Goal: Information Seeking & Learning: Check status

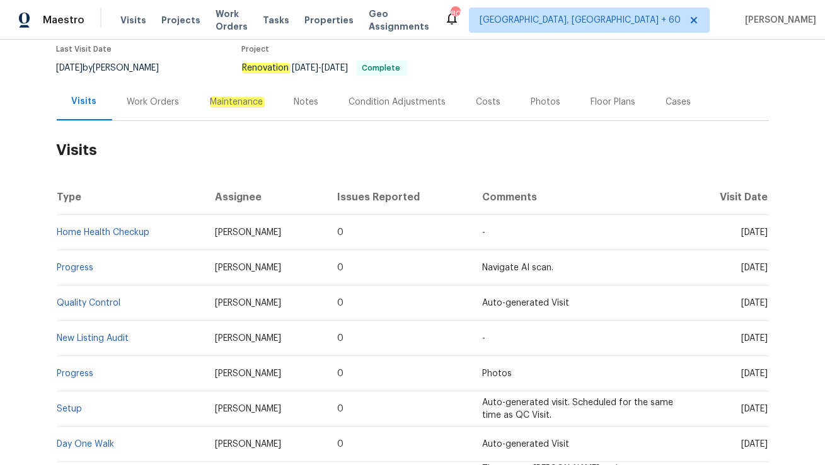
scroll to position [111, 0]
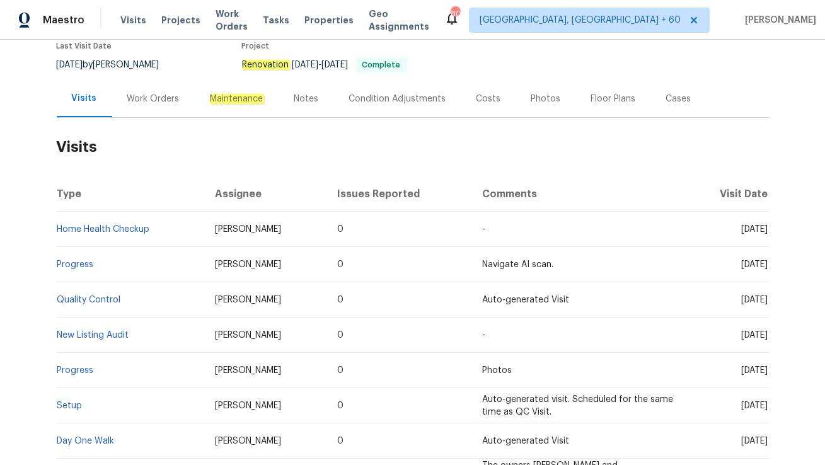
click at [141, 100] on div "Work Orders" at bounding box center [153, 99] width 52 height 13
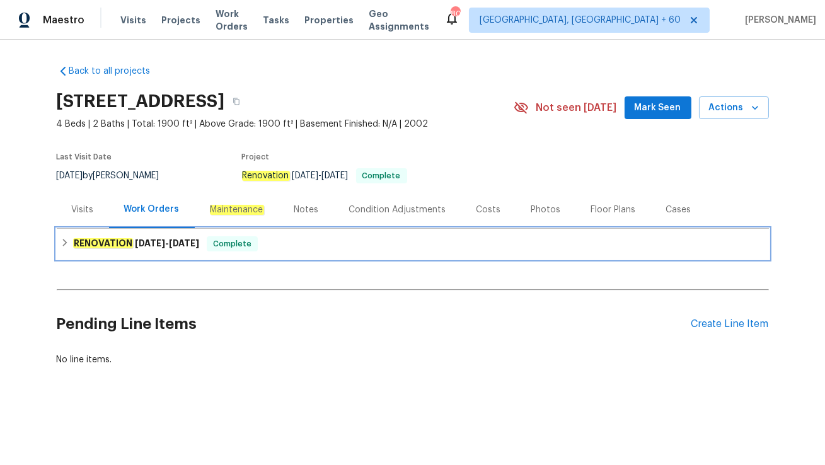
click at [73, 229] on div "RENOVATION 4/18/25 - 4/25/25 Complete" at bounding box center [413, 244] width 713 height 30
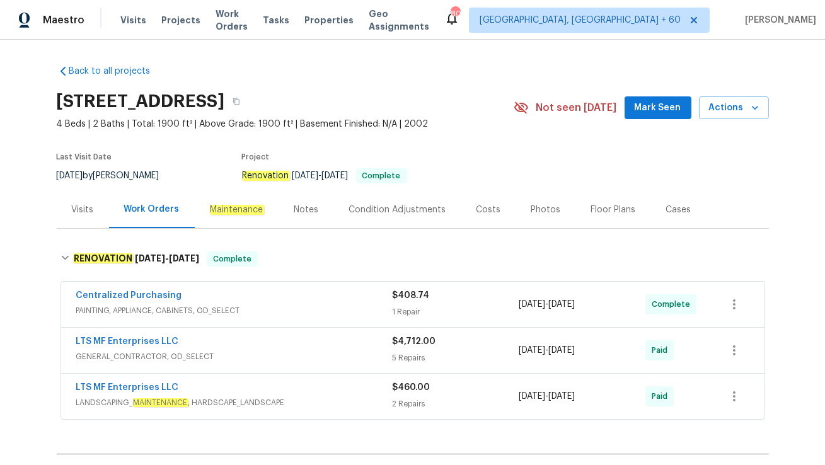
click at [80, 215] on div "Visits" at bounding box center [83, 210] width 22 height 13
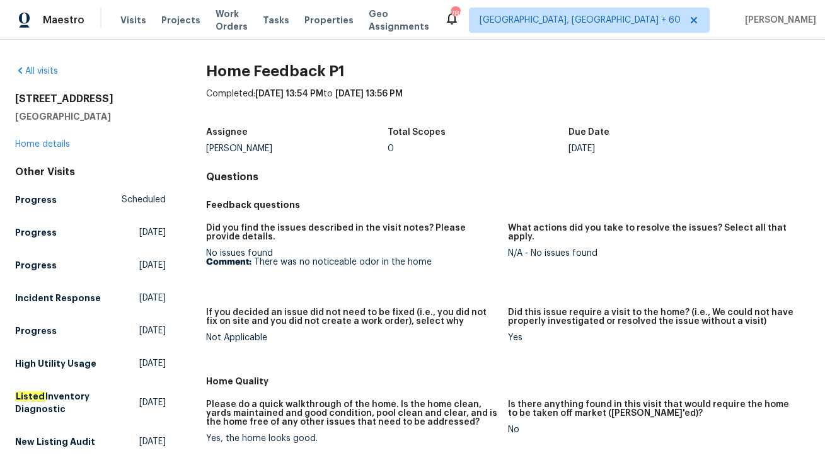
drag, startPoint x: 253, startPoint y: 264, endPoint x: 474, endPoint y: 265, distance: 220.7
click at [474, 265] on p "Comment: There was no noticeable odor in the home" at bounding box center [352, 262] width 292 height 9
drag, startPoint x: 255, startPoint y: 260, endPoint x: 498, endPoint y: 268, distance: 242.9
click at [498, 268] on figure "Did you find the issues described in the visit notes? Please provide details. N…" at bounding box center [357, 258] width 302 height 69
copy p "There was no noticeable odor in the home"
